Goal: Task Accomplishment & Management: Use online tool/utility

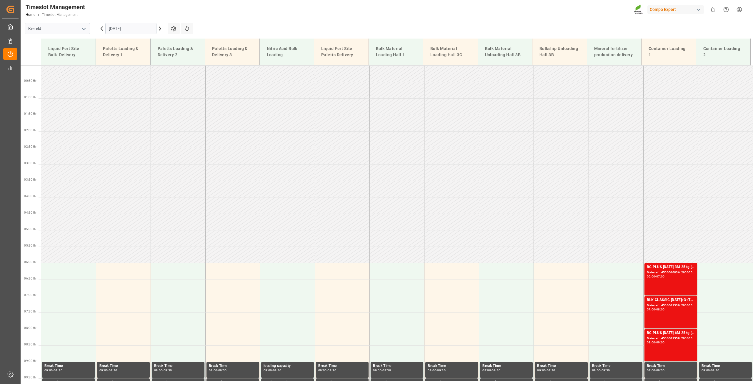
scroll to position [67, 0]
